Goal: Information Seeking & Learning: Compare options

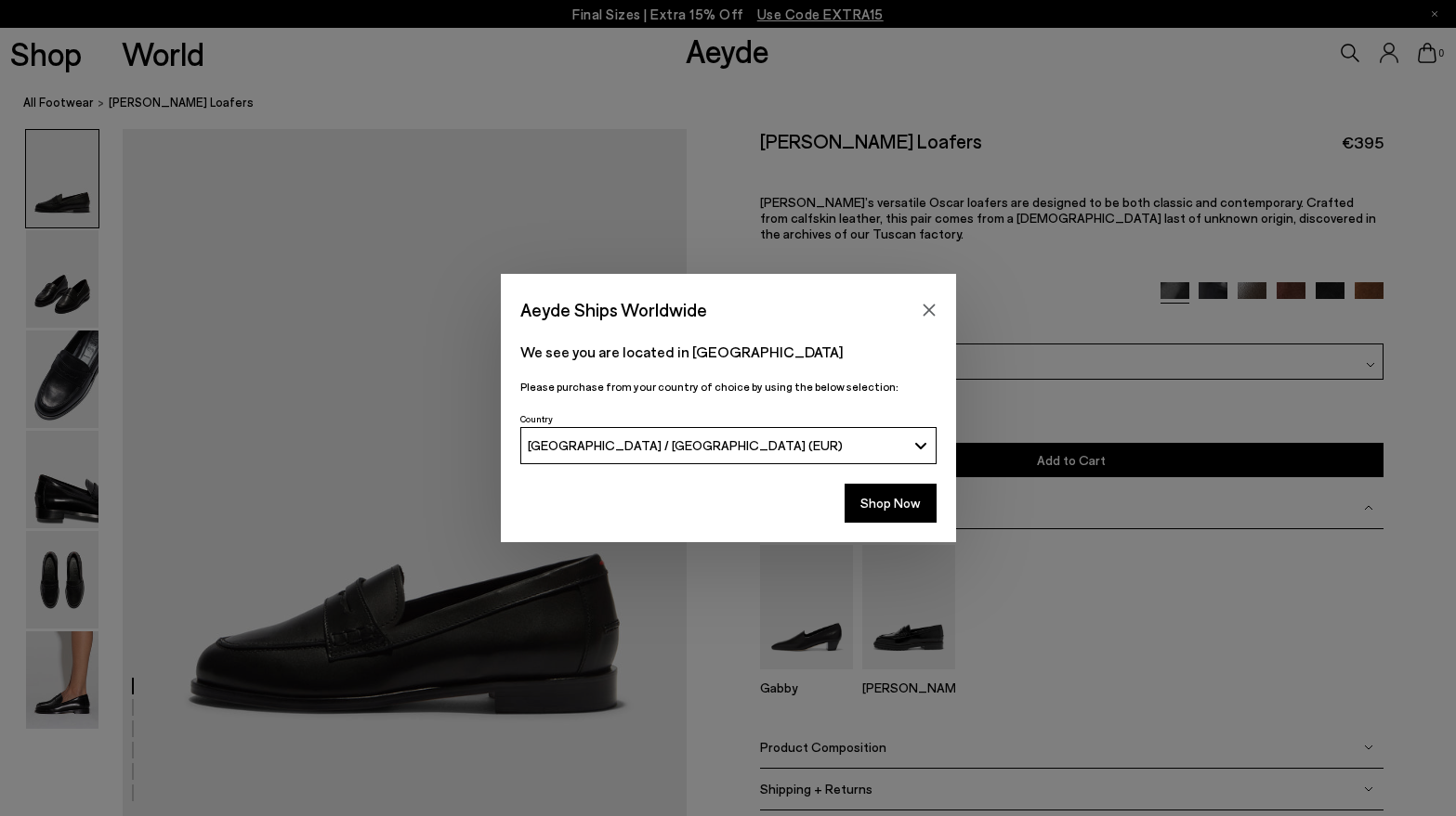
click at [934, 309] on icon "Close" at bounding box center [928, 310] width 14 height 14
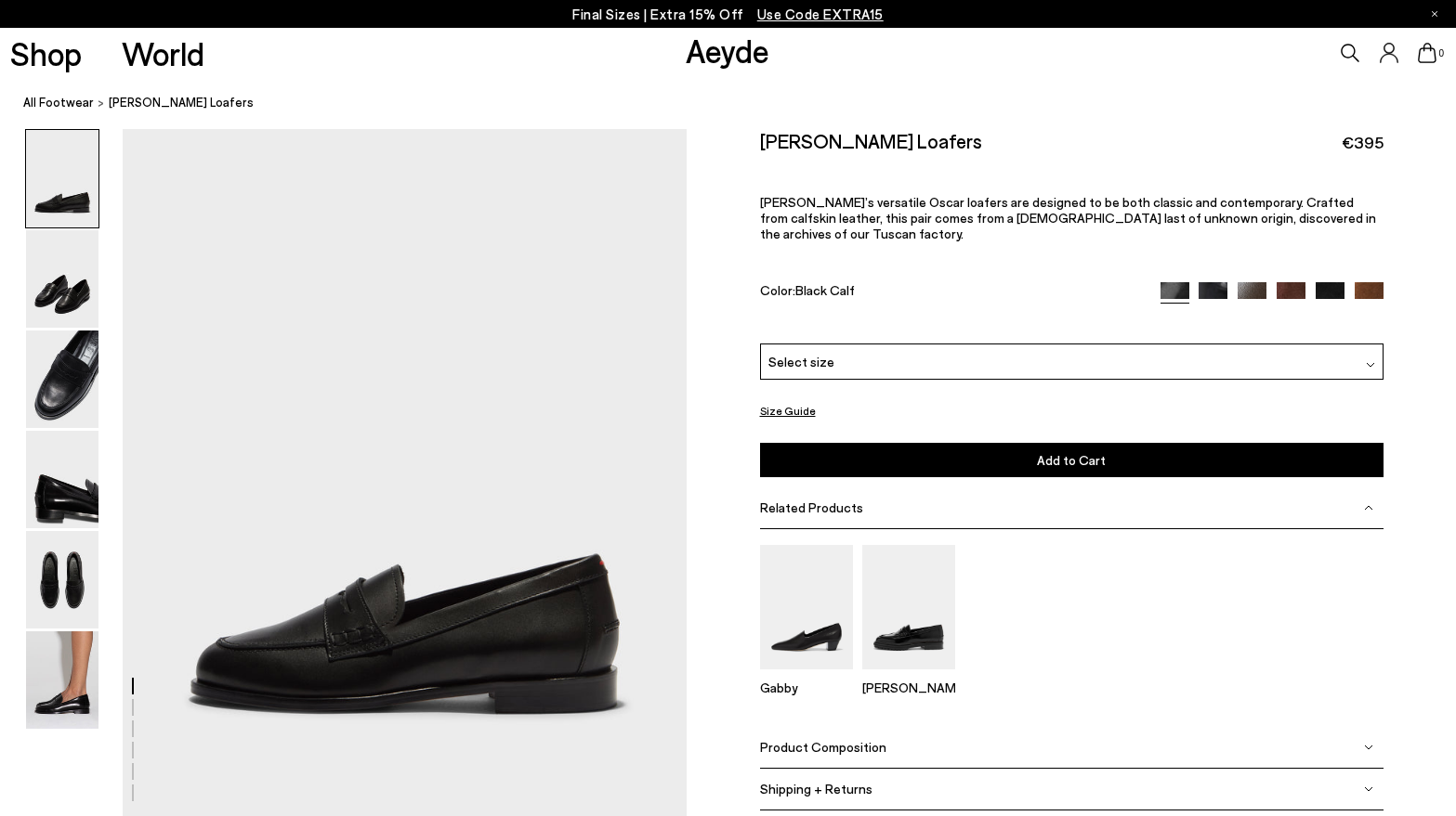
click at [1304, 283] on img at bounding box center [1291, 297] width 29 height 29
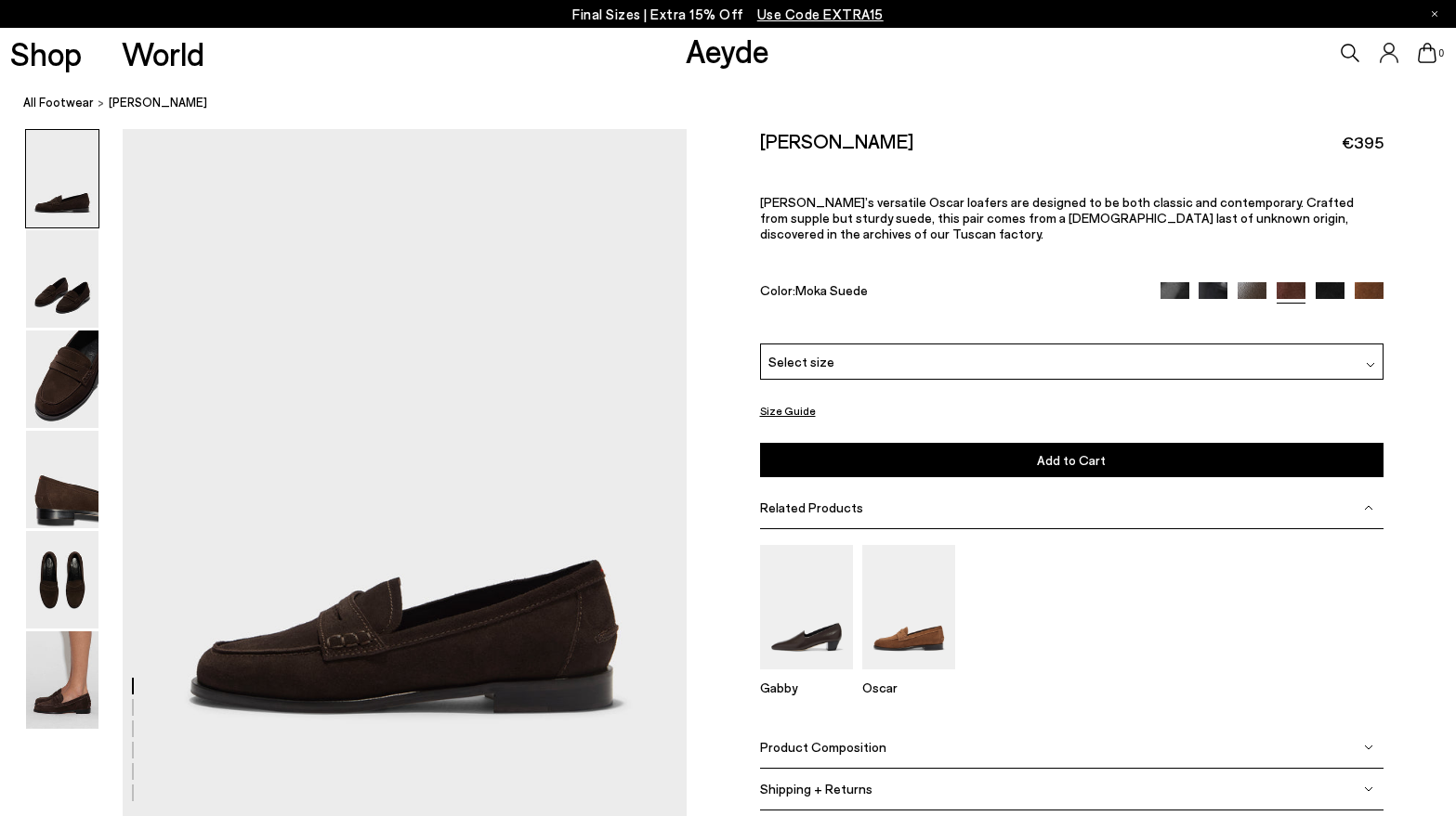
click at [1371, 283] on img at bounding box center [1369, 297] width 29 height 29
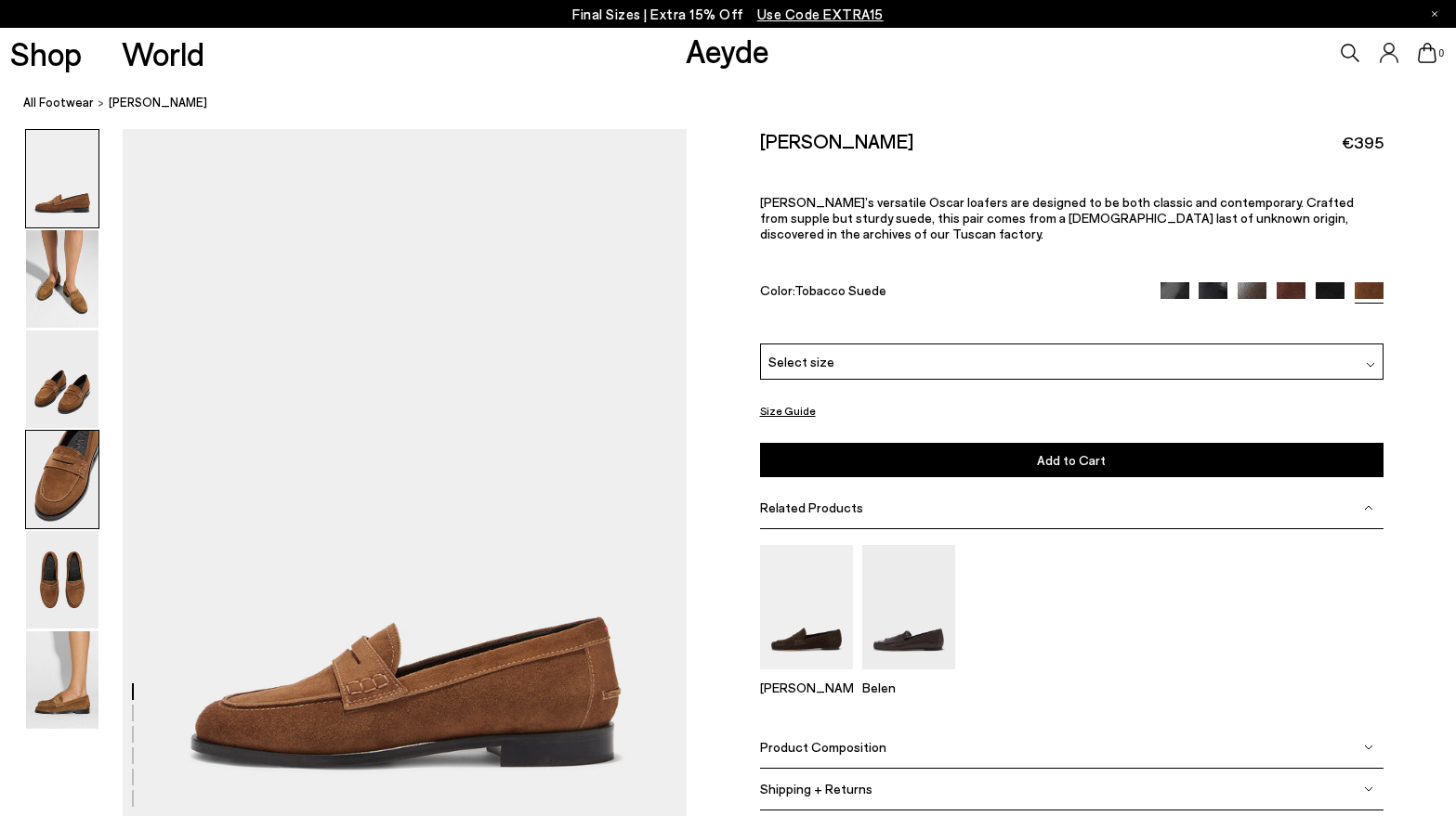
click at [62, 477] on img at bounding box center [62, 479] width 72 height 97
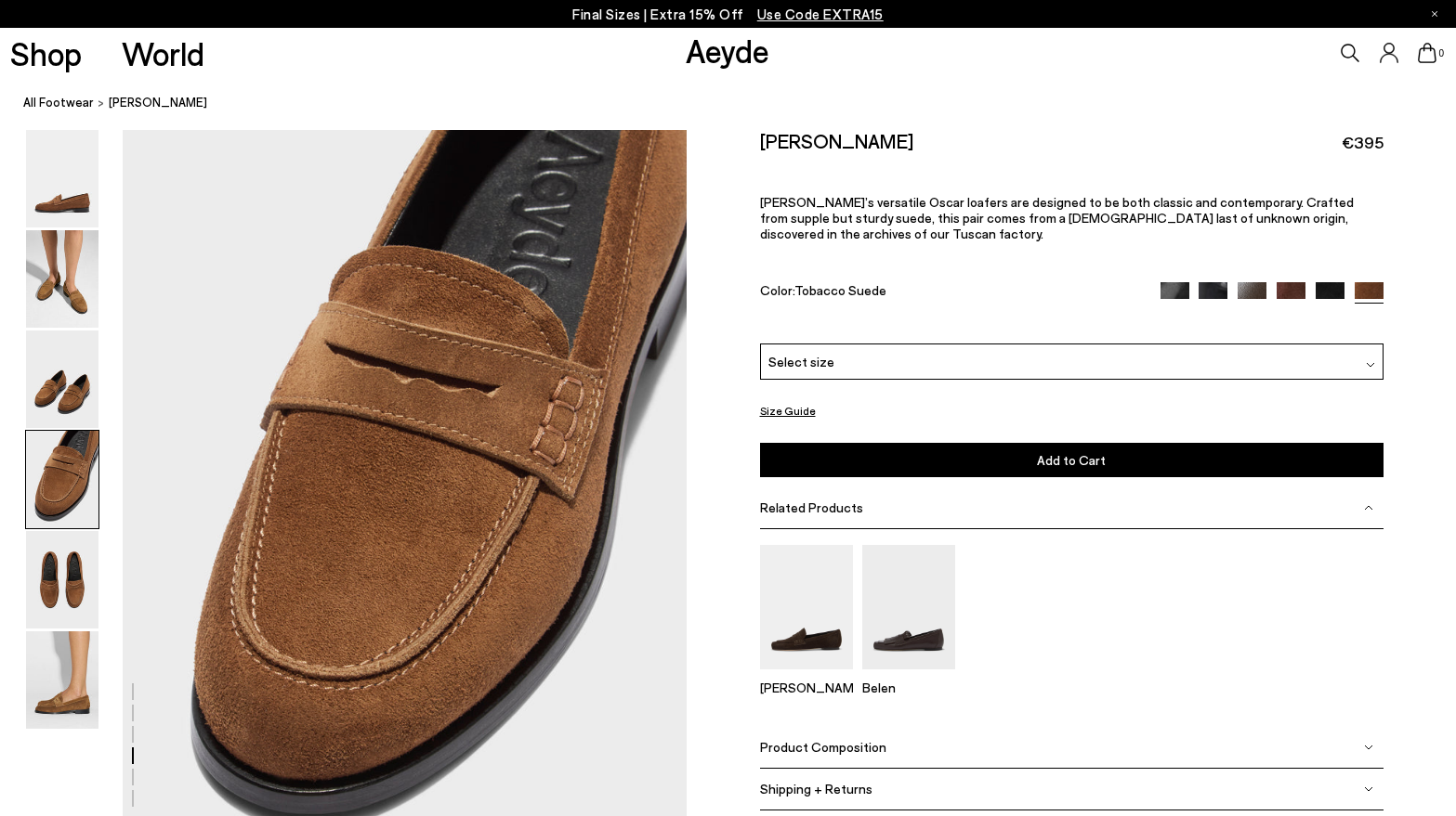
scroll to position [2266, 0]
click at [68, 719] on img at bounding box center [62, 680] width 72 height 97
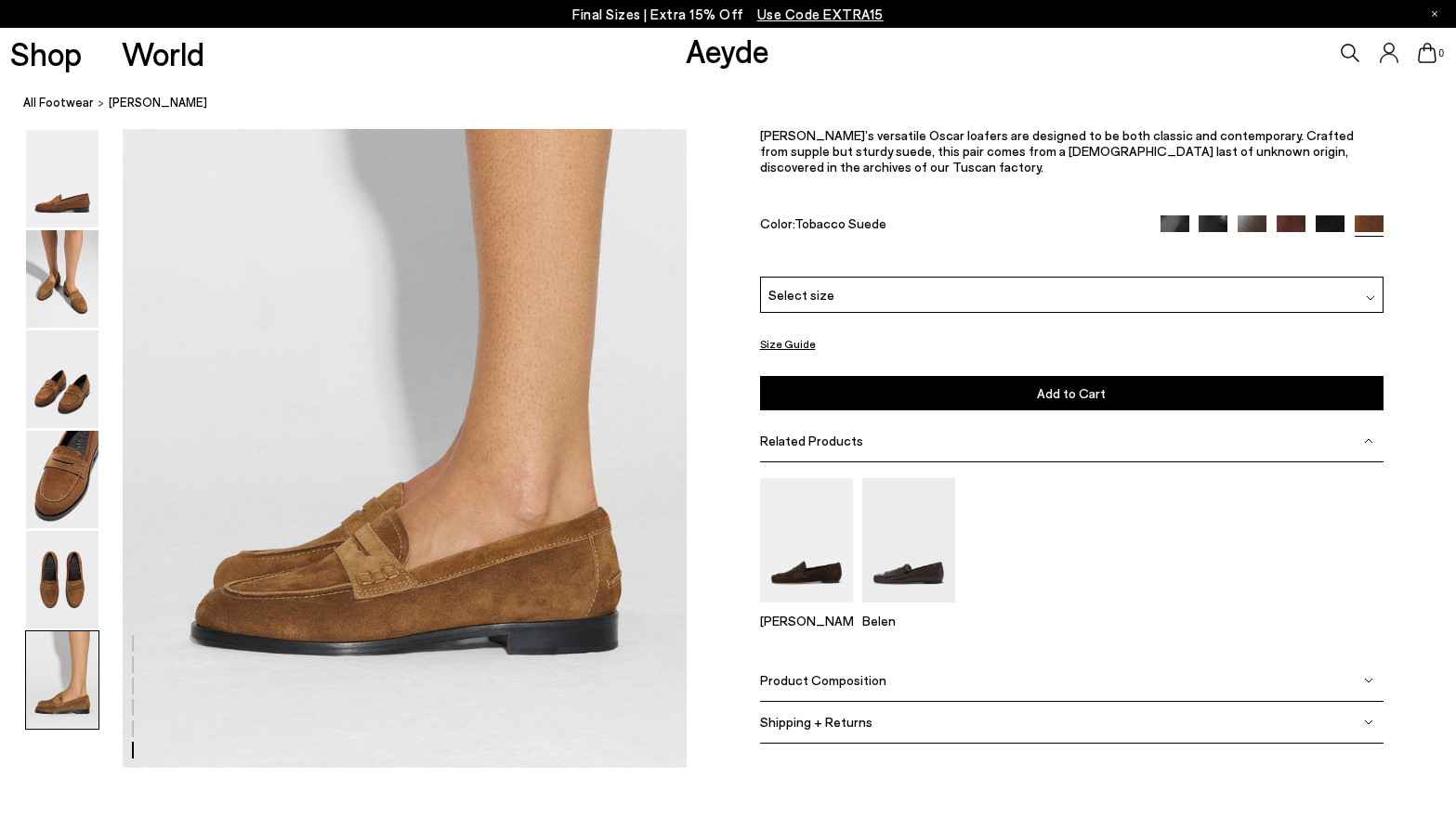
scroll to position [3903, 0]
